Goal: Task Accomplishment & Management: Use online tool/utility

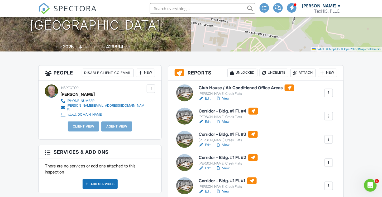
scroll to position [106, 0]
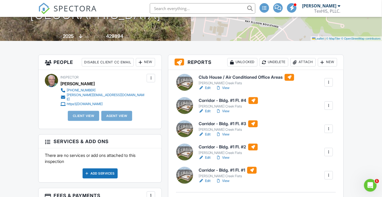
click at [208, 99] on h6 "Corridor - Bldg. #1 Fl. #4" at bounding box center [228, 100] width 59 height 7
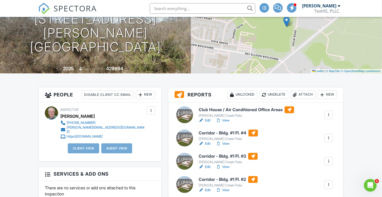
scroll to position [106, 0]
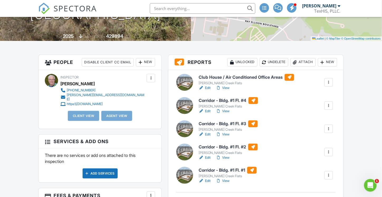
click at [217, 122] on h6 "Corridor - Bldg. #1 Fl. #3" at bounding box center [228, 123] width 59 height 7
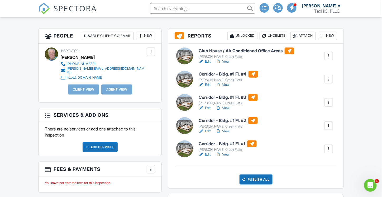
click at [234, 74] on h6 "Corridor - Bldg. #1 Fl. #4" at bounding box center [228, 74] width 59 height 7
click at [231, 98] on h6 "Corridor - Bldg. #1 Fl. #3" at bounding box center [228, 97] width 59 height 7
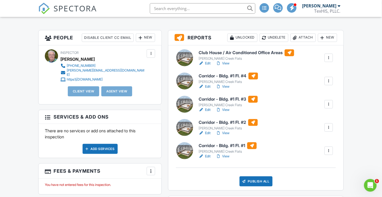
scroll to position [132, 0]
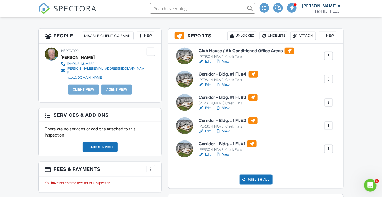
click at [213, 76] on h6 "Corridor - Bldg. #1 Fl. #4" at bounding box center [228, 74] width 59 height 7
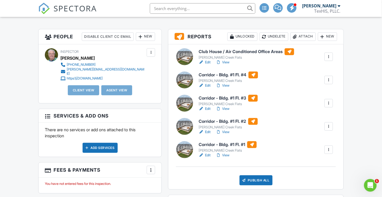
scroll to position [132, 0]
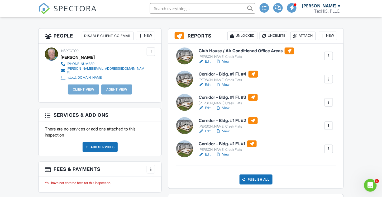
click at [228, 120] on h6 "Corridor - Bldg. #1 Fl. #2" at bounding box center [228, 120] width 59 height 7
click at [240, 146] on h6 "Corridor - Bldg. #1 Fl. #1" at bounding box center [228, 143] width 58 height 7
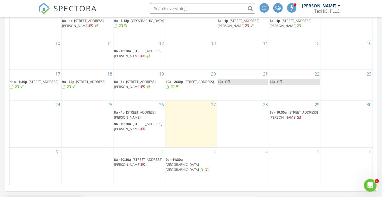
scroll to position [317, 0]
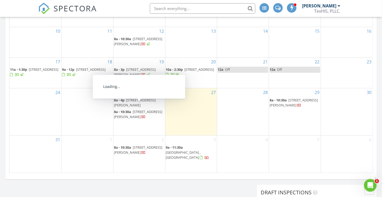
click at [137, 105] on span "[STREET_ADDRESS][PERSON_NAME]" at bounding box center [135, 103] width 42 height 10
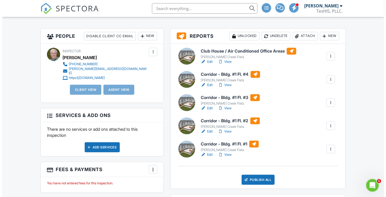
scroll to position [132, 0]
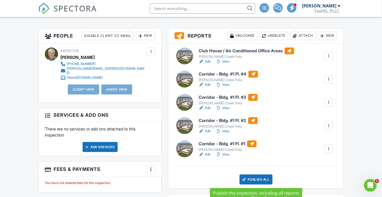
click at [257, 179] on div "Publish All" at bounding box center [256, 179] width 33 height 10
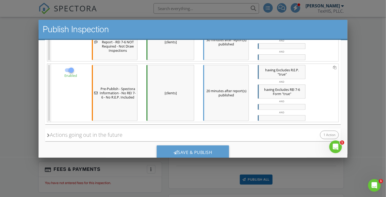
scroll to position [252, 0]
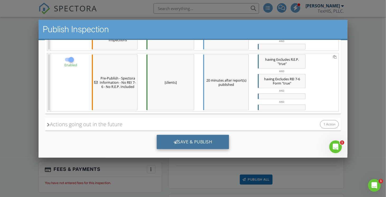
click at [188, 136] on div "Save & Publish" at bounding box center [193, 142] width 73 height 14
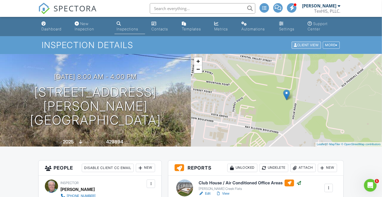
click at [309, 46] on div "Client View" at bounding box center [306, 45] width 29 height 7
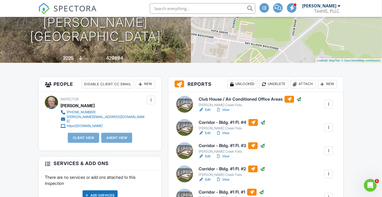
scroll to position [132, 0]
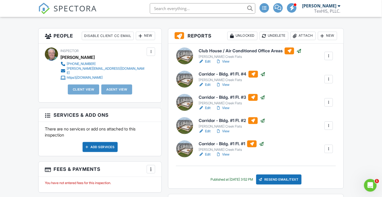
click at [224, 72] on h6 "Corridor - Bldg. #1 Fl. #4" at bounding box center [232, 74] width 67 height 7
click at [208, 109] on link "Edit" at bounding box center [205, 107] width 12 height 5
click at [245, 121] on h6 "Corridor - Bldg. #1 Fl. #2" at bounding box center [232, 120] width 66 height 7
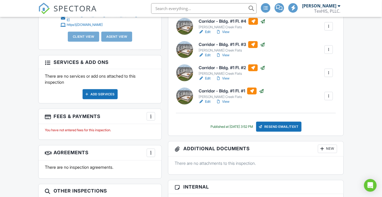
click at [230, 90] on h6 "Corridor - Bldg. #1 Fl. #1" at bounding box center [231, 91] width 65 height 7
